Goal: Transaction & Acquisition: Book appointment/travel/reservation

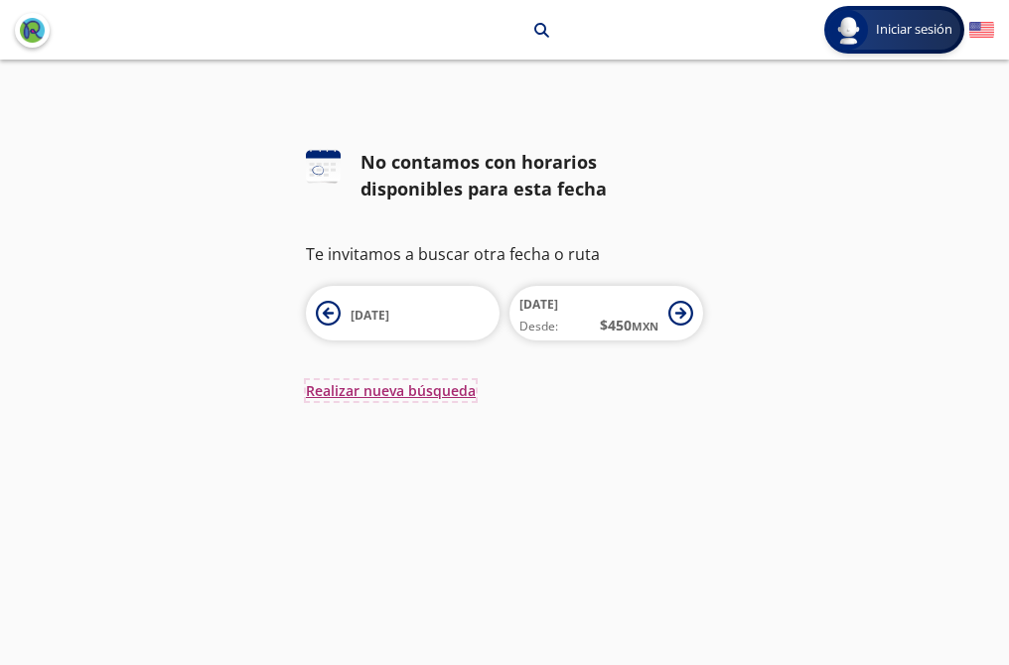
click at [412, 388] on button "Realizar nueva búsqueda" at bounding box center [391, 390] width 170 height 21
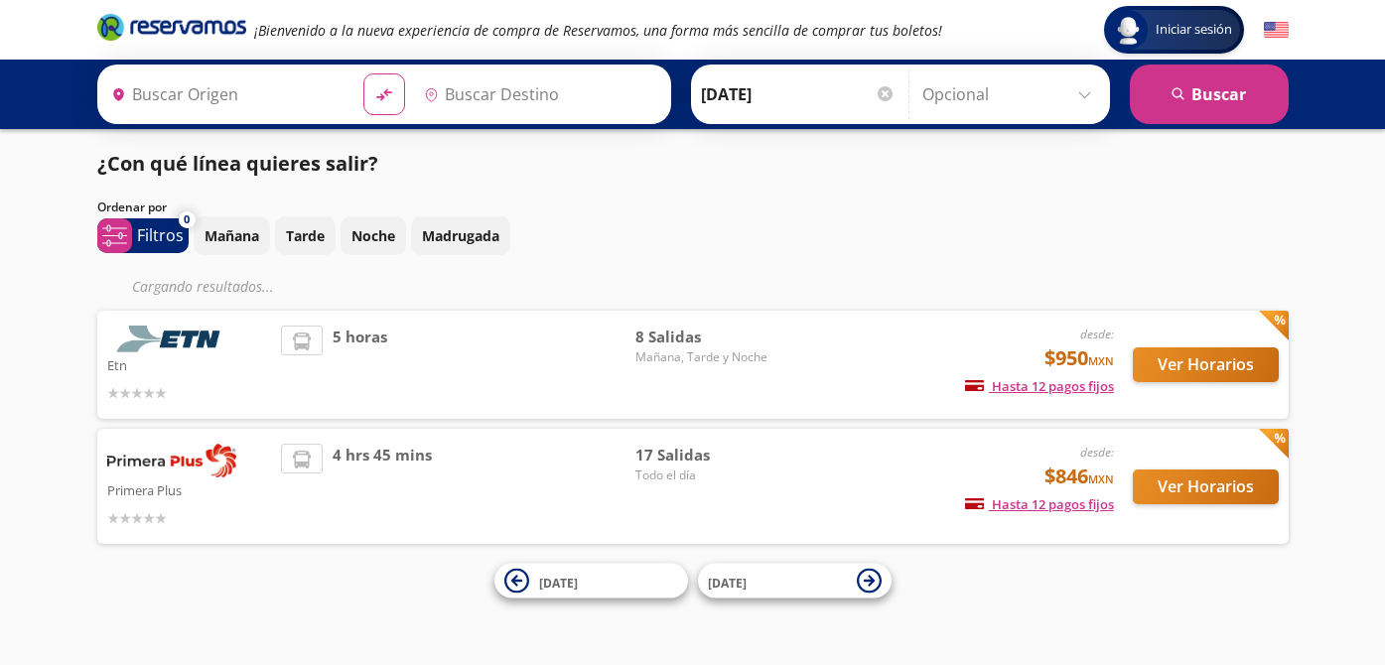
type input "[GEOGRAPHIC_DATA], [GEOGRAPHIC_DATA]"
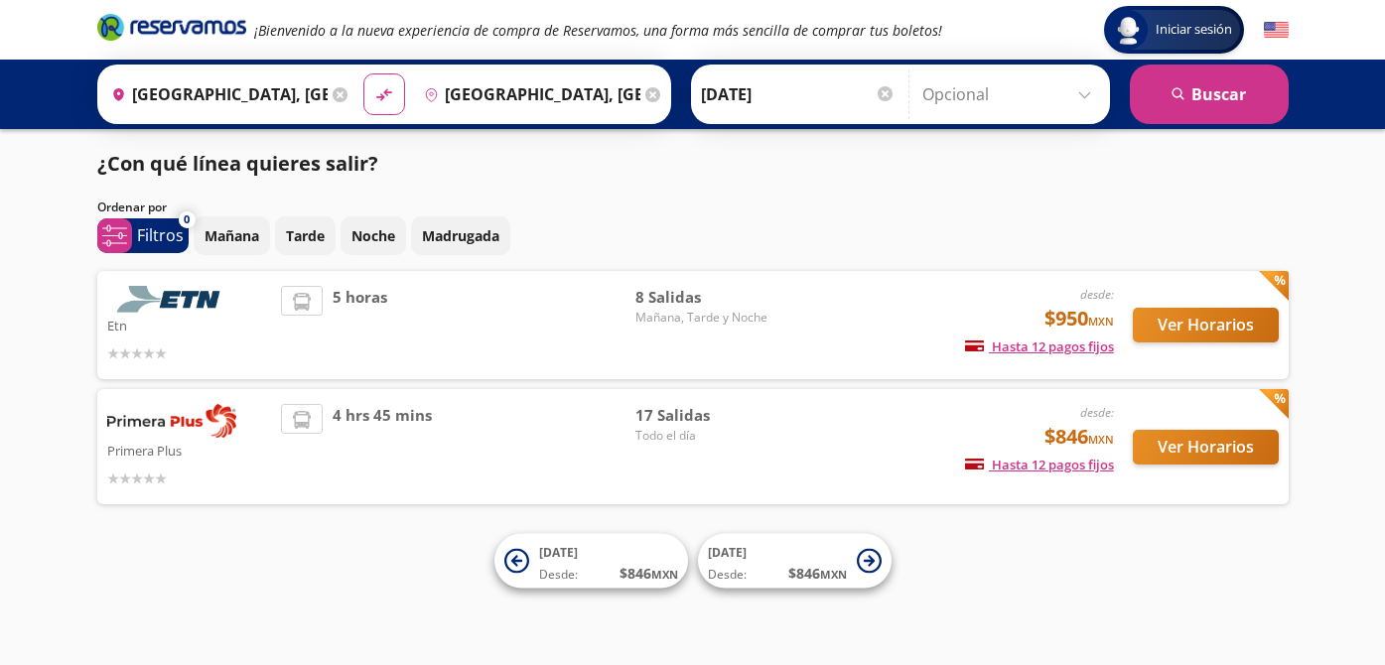
click at [1340, 530] on div "Iniciar sesión Iniciar sesión ¡Bienvenido a la nueva experiencia de compra de R…" at bounding box center [692, 332] width 1385 height 665
click at [301, 234] on p "Tarde" at bounding box center [305, 235] width 39 height 21
click at [1185, 87] on icon "search" at bounding box center [1179, 94] width 15 height 15
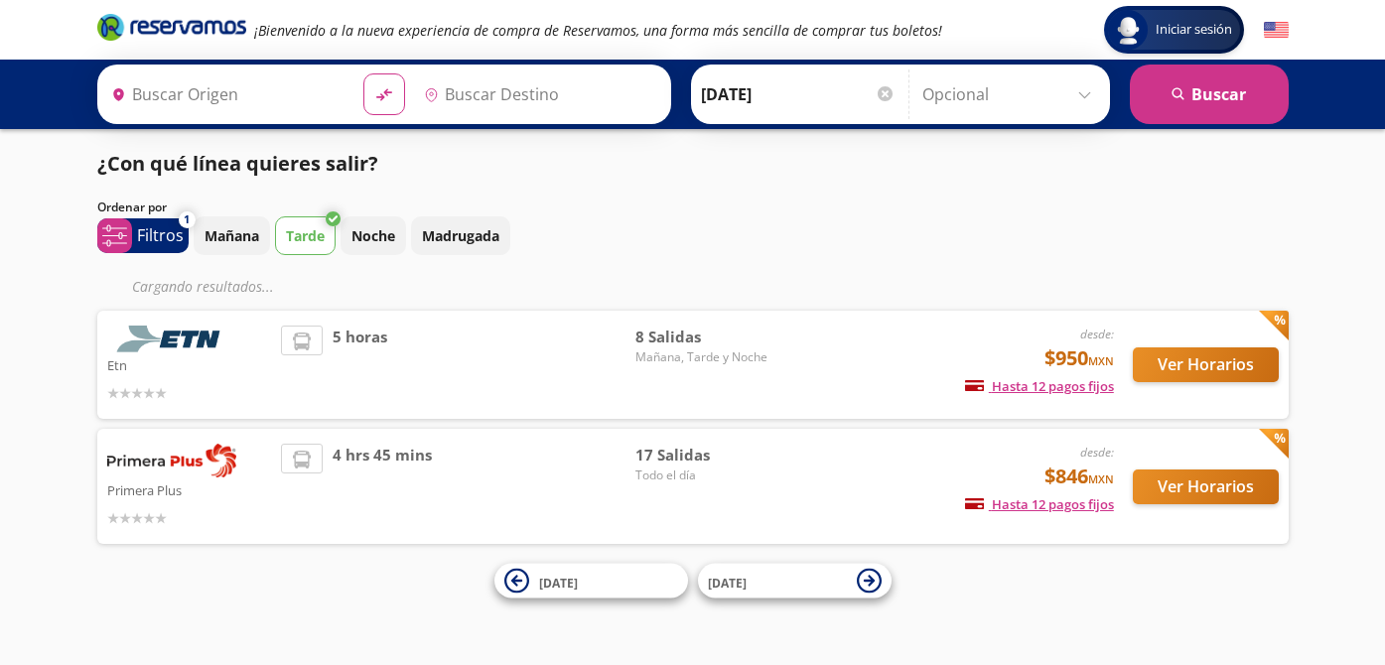
type input "[GEOGRAPHIC_DATA], [GEOGRAPHIC_DATA]"
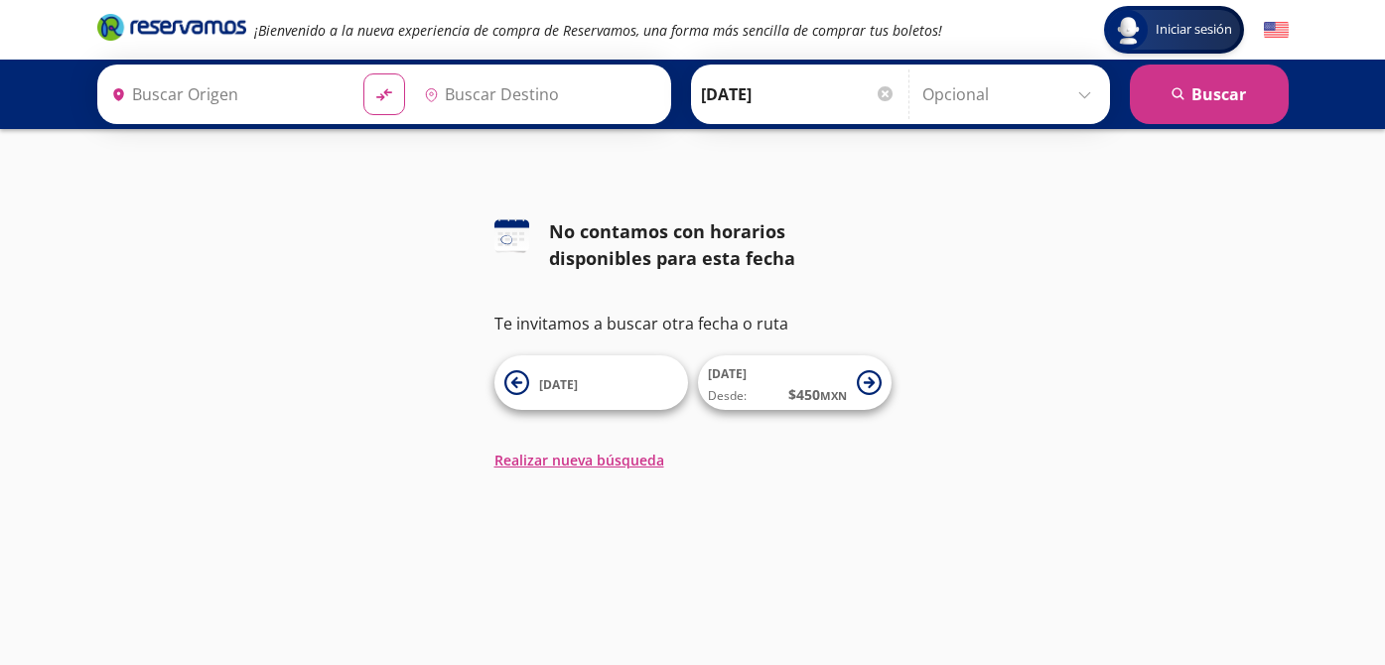
type input "León, Guanajuato"
type input "Ciudad de México Auditorio Nacional Cdmx, Distrito Federal"
